Goal: Navigation & Orientation: Find specific page/section

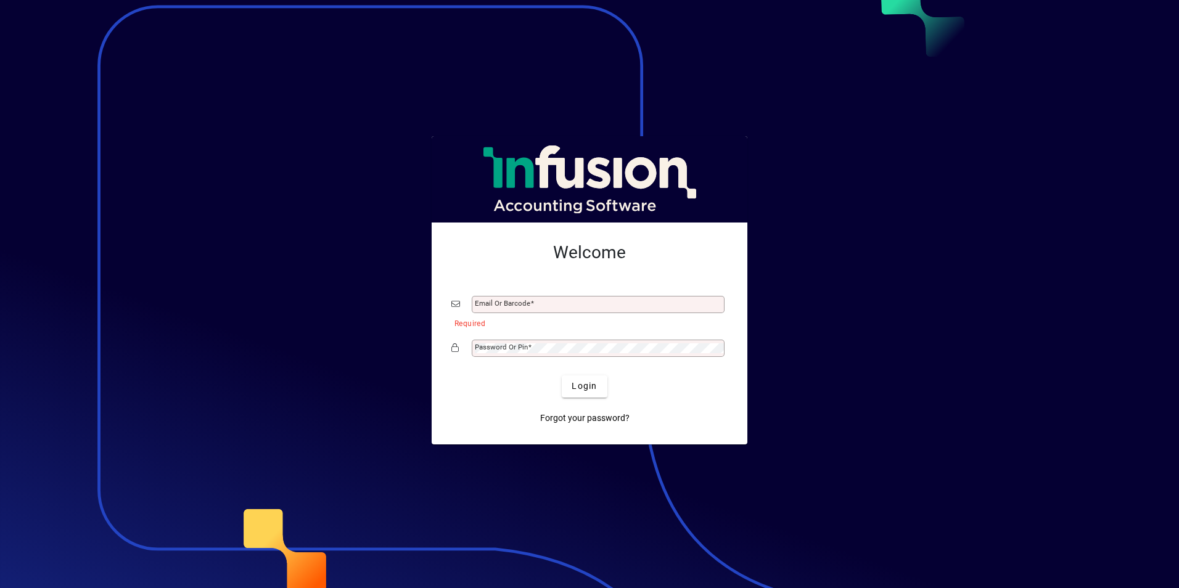
click at [520, 345] on mat-label "Password or Pin" at bounding box center [501, 347] width 53 height 9
click at [511, 295] on div "Email or Barcode" at bounding box center [589, 304] width 276 height 23
click at [512, 307] on input "Email or Barcode" at bounding box center [599, 305] width 249 height 10
type input "**********"
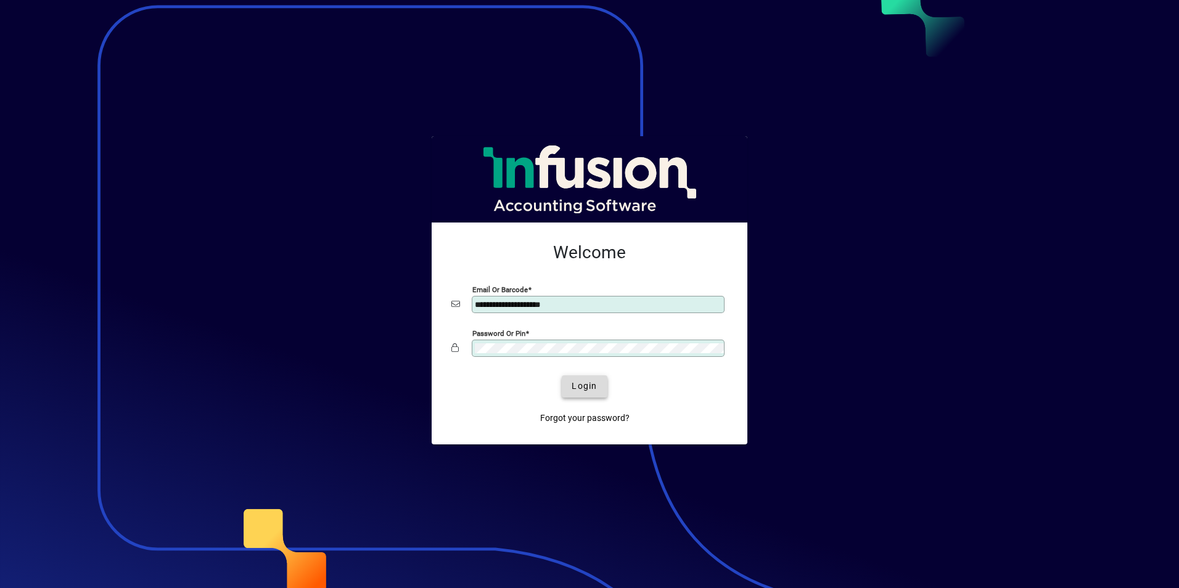
click at [592, 380] on span "Login" at bounding box center [583, 386] width 25 height 13
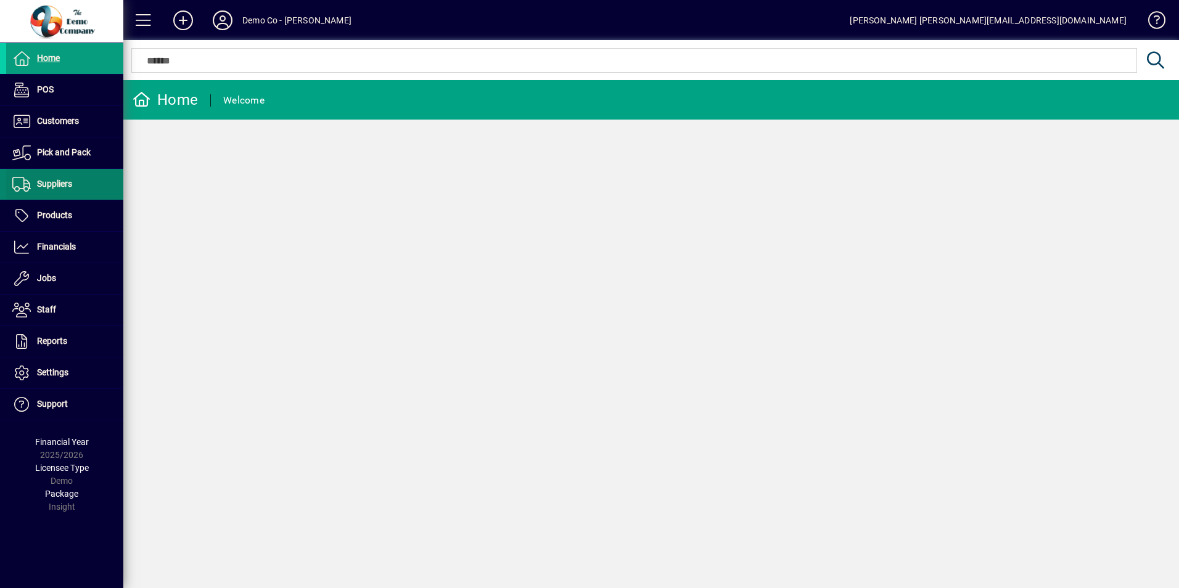
click at [89, 188] on span at bounding box center [64, 185] width 117 height 30
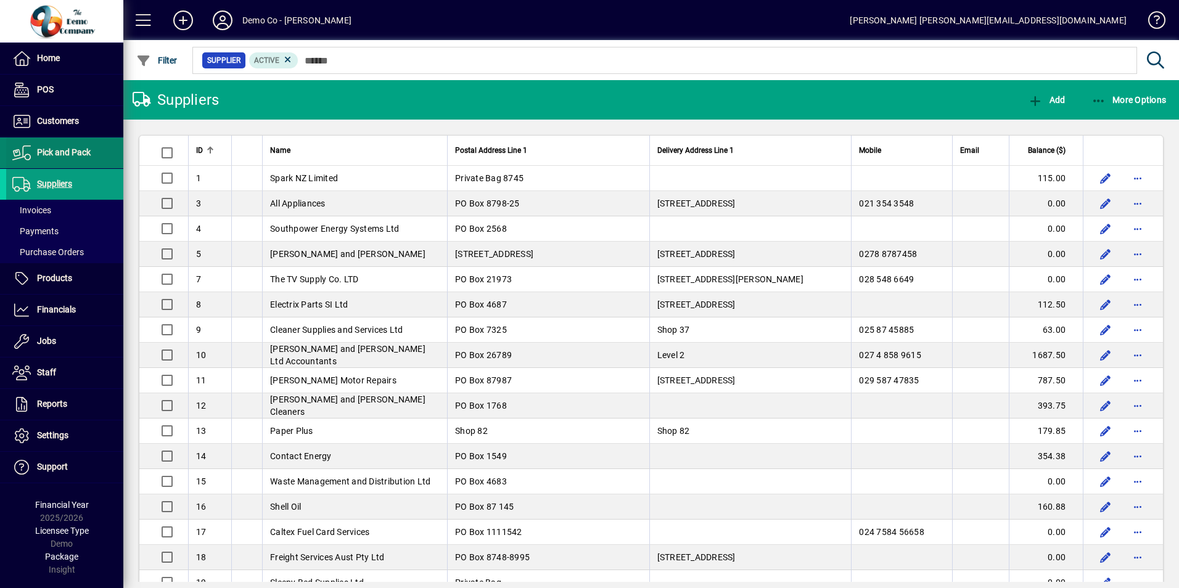
click at [56, 155] on span "Pick and Pack" at bounding box center [64, 152] width 54 height 10
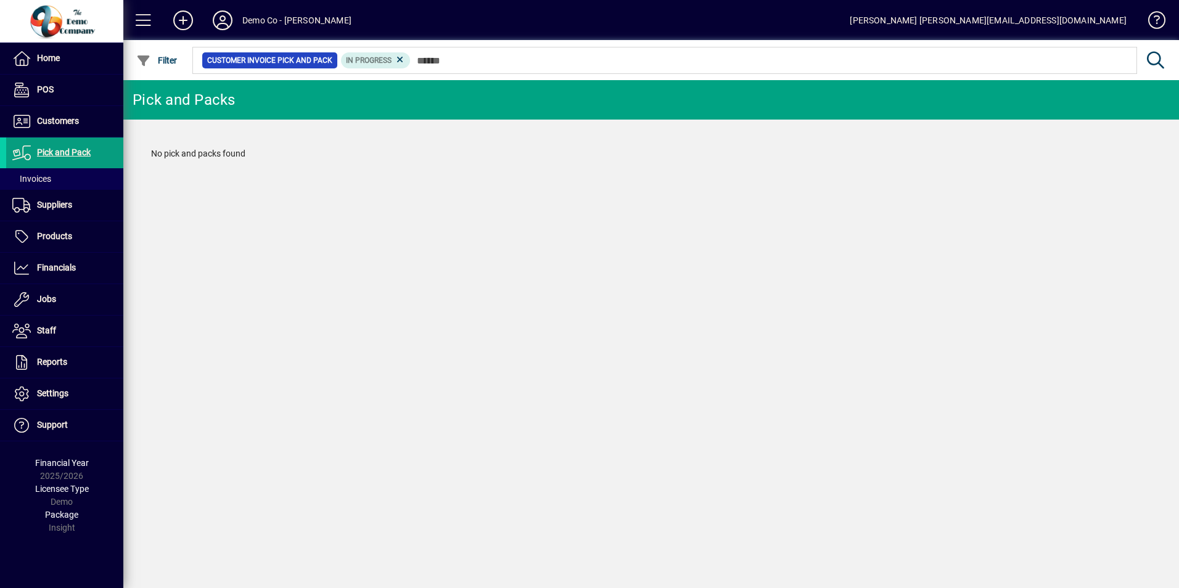
click at [399, 113] on mat-toolbar-row "Pick and Packs" at bounding box center [650, 99] width 1055 height 39
click at [81, 268] on span at bounding box center [64, 268] width 117 height 30
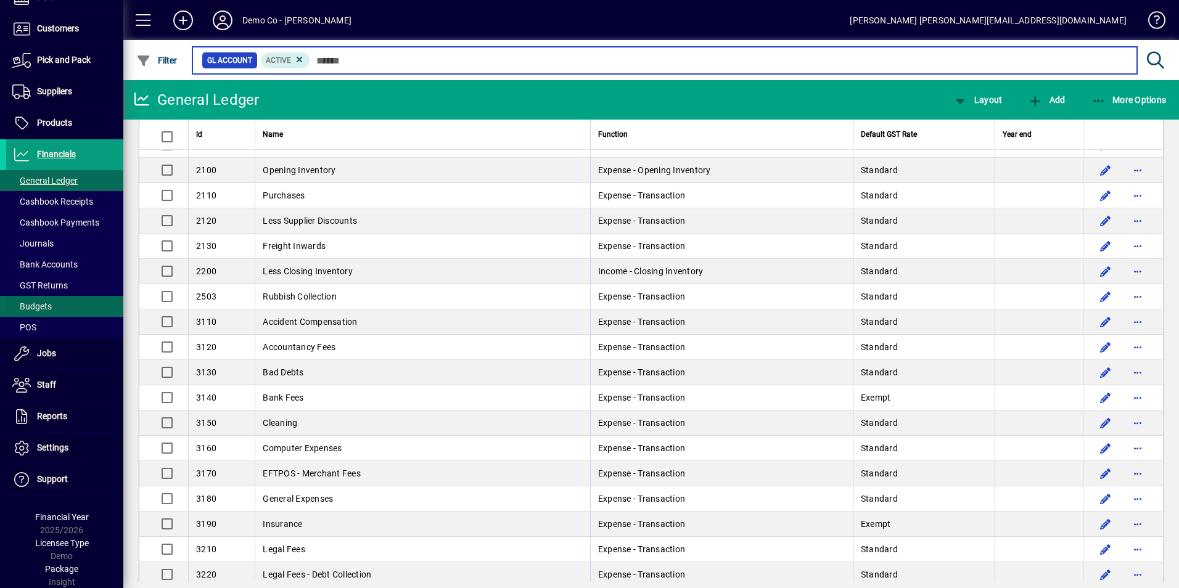
scroll to position [93, 0]
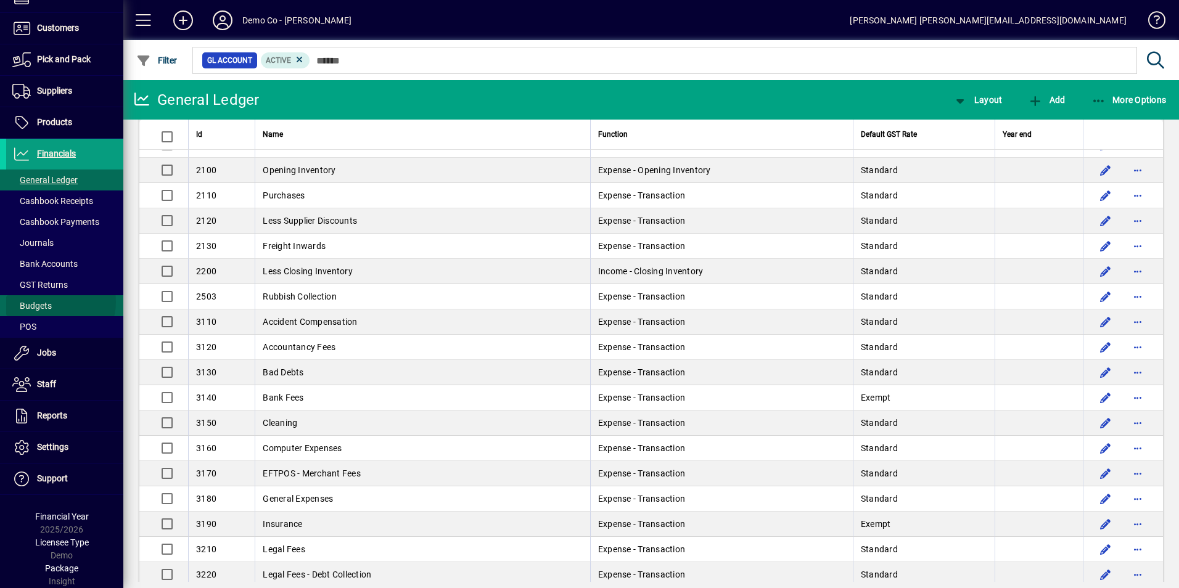
click at [54, 302] on span at bounding box center [64, 306] width 117 height 30
